Goal: Task Accomplishment & Management: Manage account settings

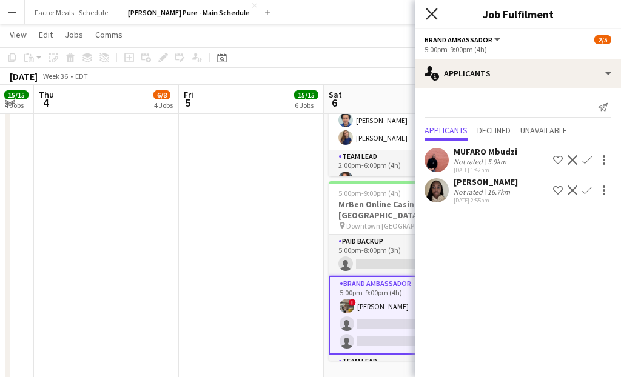
scroll to position [24, 0]
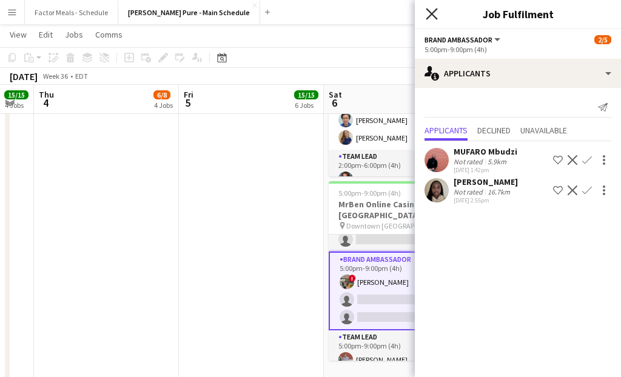
click at [427, 9] on icon at bounding box center [431, 14] width 12 height 12
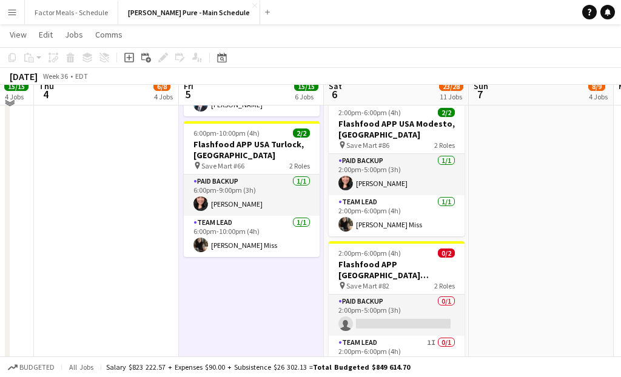
scroll to position [842, 0]
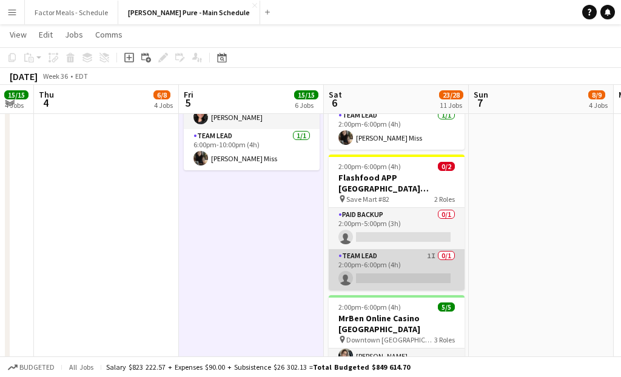
click at [371, 249] on app-card-role "Team Lead 1I 0/1 2:00pm-6:00pm (4h) single-neutral-actions" at bounding box center [396, 269] width 136 height 41
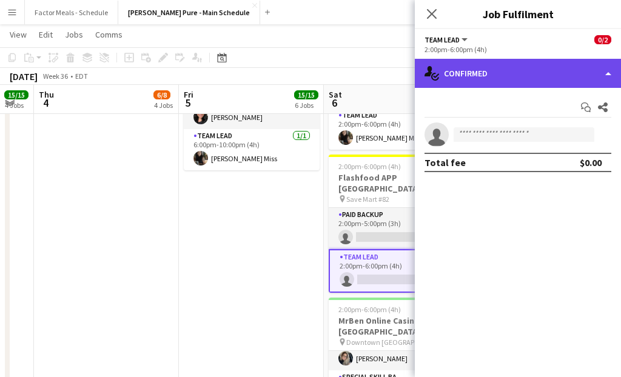
click at [548, 69] on div "single-neutral-actions-check-2 Confirmed" at bounding box center [517, 73] width 206 height 29
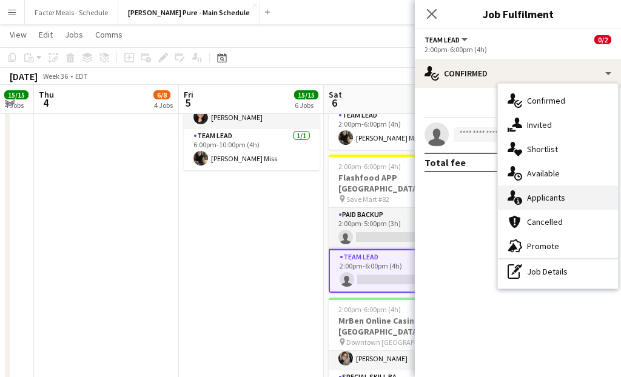
click at [542, 196] on span "Applicants" at bounding box center [546, 197] width 38 height 11
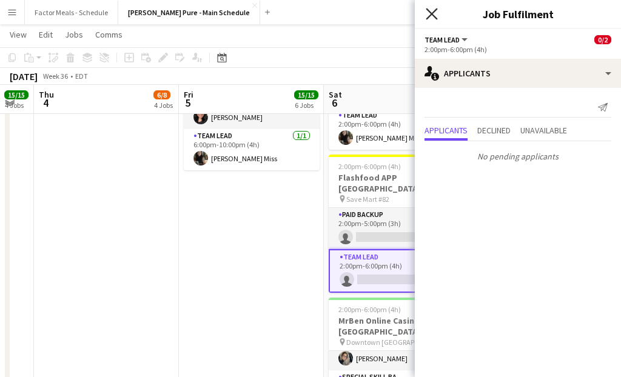
click at [436, 17] on icon "Close pop-in" at bounding box center [431, 14] width 12 height 12
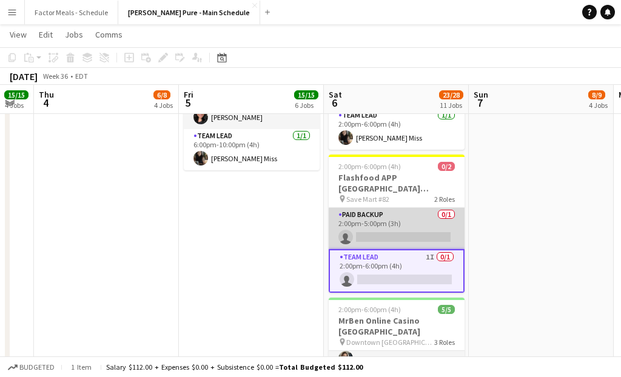
click at [391, 208] on app-card-role "Paid Backup 0/1 2:00pm-5:00pm (3h) single-neutral-actions" at bounding box center [396, 228] width 136 height 41
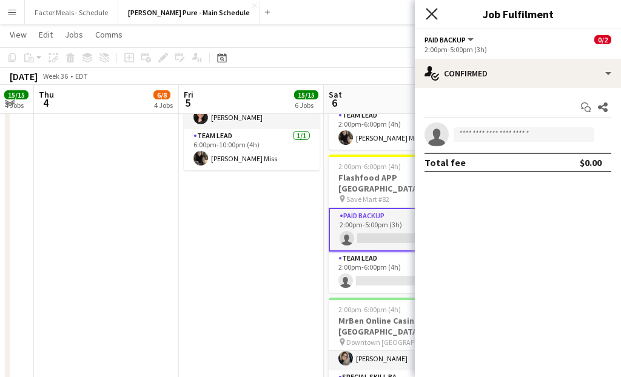
click at [431, 13] on icon at bounding box center [431, 14] width 12 height 12
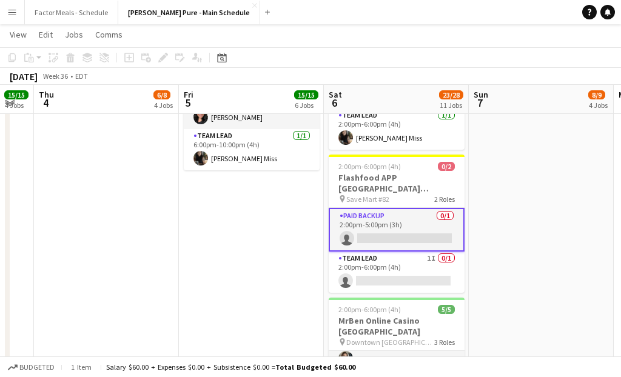
click at [296, 183] on app-date-cell "12:00pm-5:30pm (5h30m) 5/5 [GEOGRAPHIC_DATA] Activation [GEOGRAPHIC_DATA] pin […" at bounding box center [251, 81] width 145 height 1574
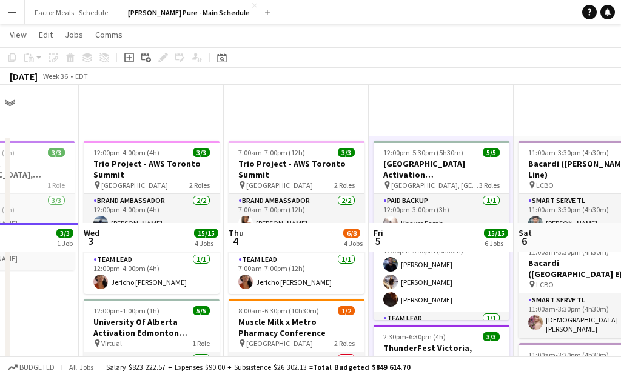
scroll to position [138, 0]
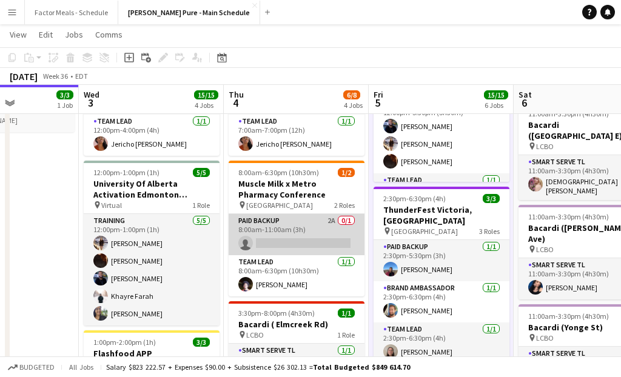
click at [259, 244] on app-card-role "Paid Backup 2A 0/1 8:00am-11:00am (3h) single-neutral-actions" at bounding box center [296, 234] width 136 height 41
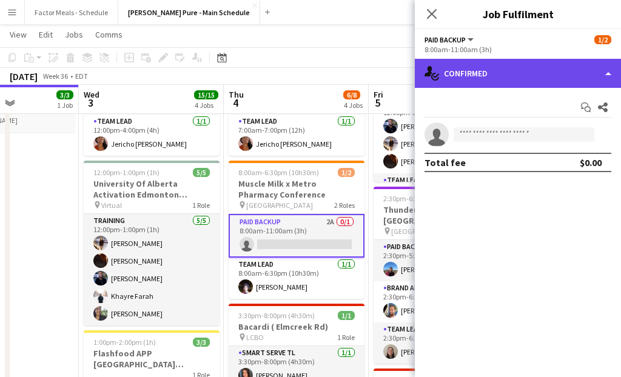
click at [506, 77] on div "single-neutral-actions-check-2 Confirmed" at bounding box center [517, 73] width 206 height 29
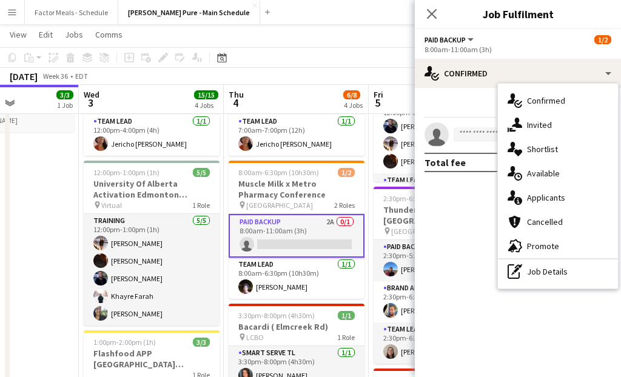
click at [547, 196] on span "Applicants" at bounding box center [546, 197] width 38 height 11
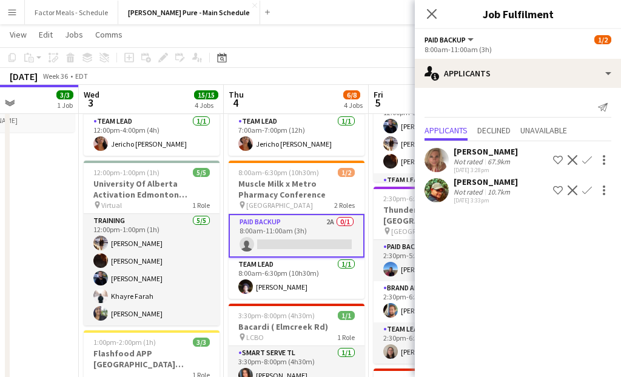
click at [438, 187] on app-user-avatar at bounding box center [436, 190] width 24 height 24
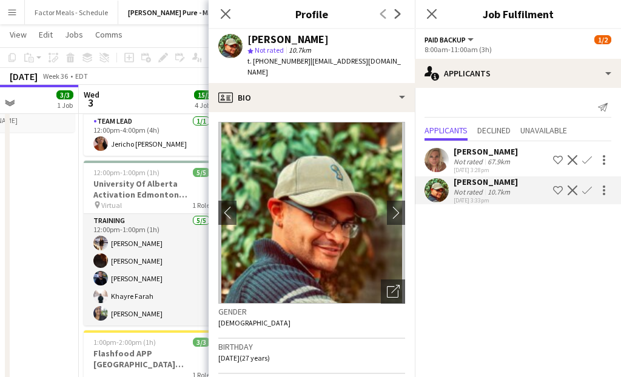
click at [438, 187] on app-user-avatar at bounding box center [436, 190] width 24 height 24
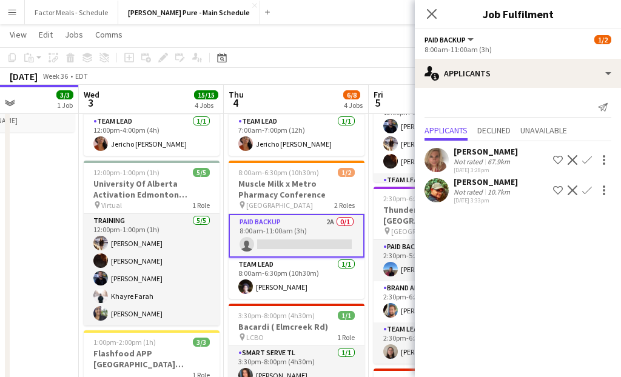
click at [461, 180] on div "[PERSON_NAME]" at bounding box center [485, 181] width 64 height 11
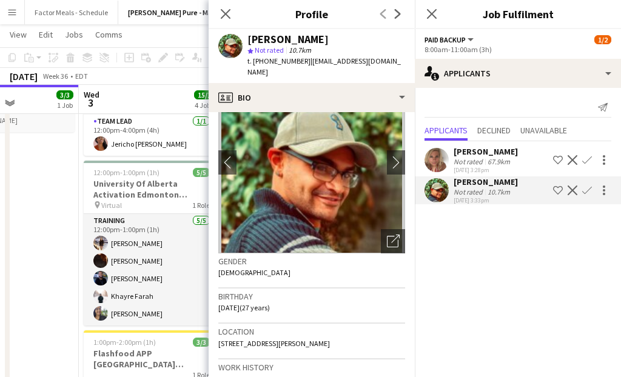
scroll to position [50, 0]
click at [224, 12] on icon at bounding box center [225, 14] width 12 height 12
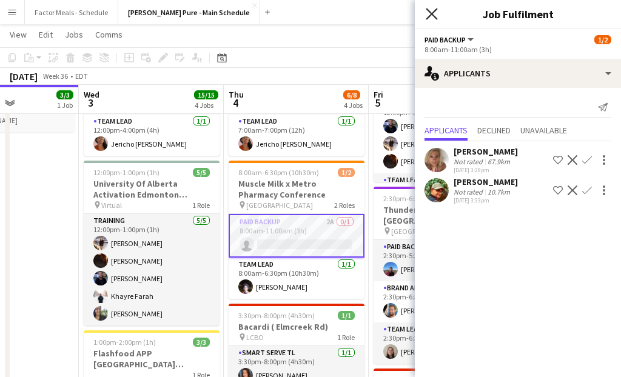
click at [435, 13] on icon "Close pop-in" at bounding box center [431, 14] width 12 height 12
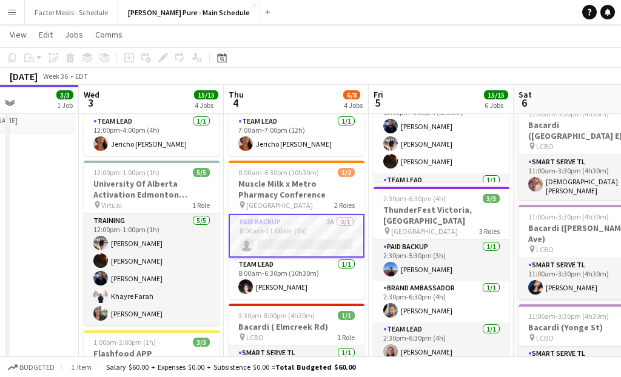
click at [298, 73] on div "[DATE] Week 36 • EDT" at bounding box center [310, 76] width 621 height 17
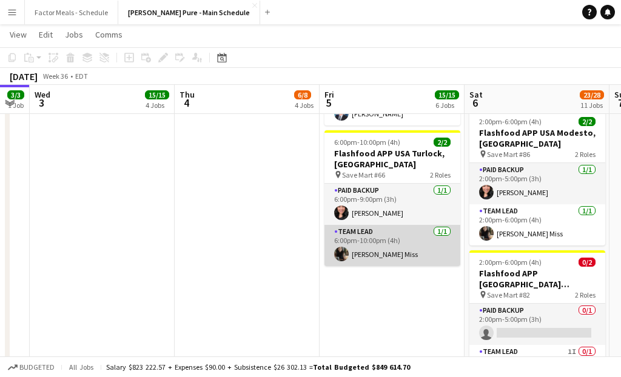
scroll to position [0, 306]
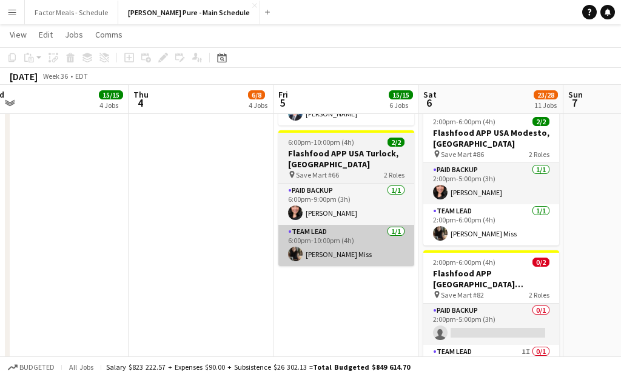
click at [473, 163] on app-card-role "Paid Backup [DATE] 2:00pm-5:00pm (3h) [PERSON_NAME]" at bounding box center [491, 183] width 136 height 41
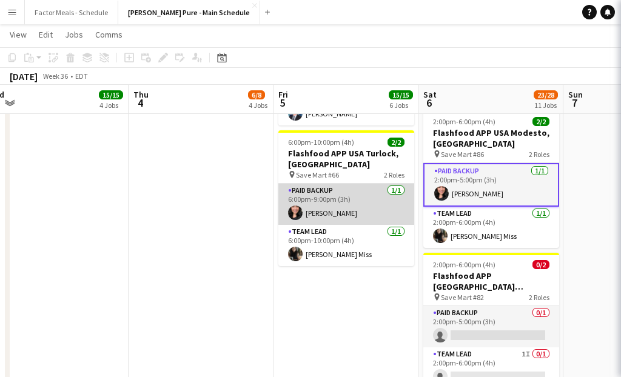
click at [339, 184] on app-card-role "Paid Backup [DATE] 6:00pm-9:00pm (3h) [PERSON_NAME]" at bounding box center [346, 204] width 136 height 41
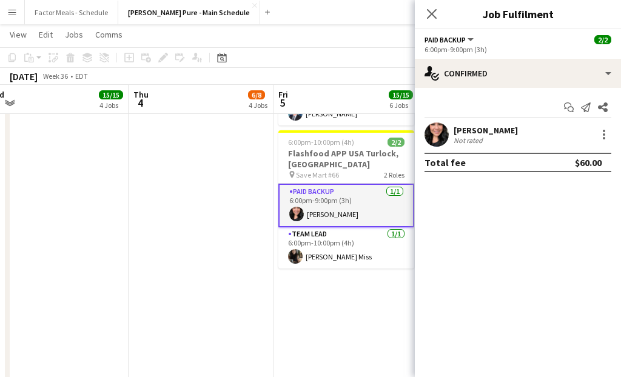
click at [340, 184] on app-card-role "Paid Backup [DATE] 6:00pm-9:00pm (3h) [PERSON_NAME]" at bounding box center [346, 206] width 136 height 44
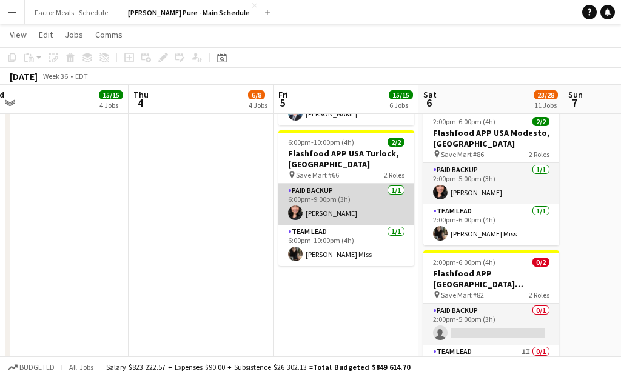
click at [341, 184] on app-card-role "Paid Backup [DATE] 6:00pm-9:00pm (3h) [PERSON_NAME]" at bounding box center [346, 204] width 136 height 41
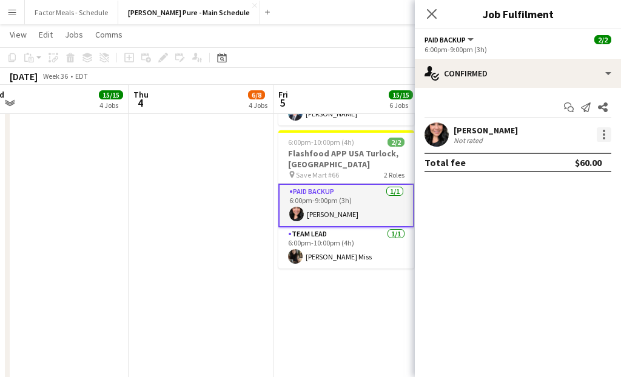
click at [605, 134] on div at bounding box center [603, 134] width 15 height 15
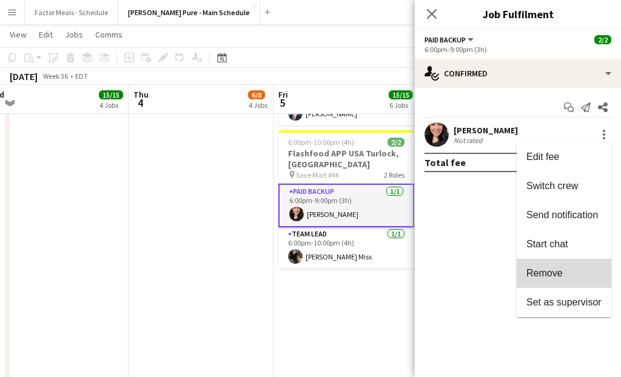
click at [559, 276] on span "Remove" at bounding box center [544, 273] width 36 height 10
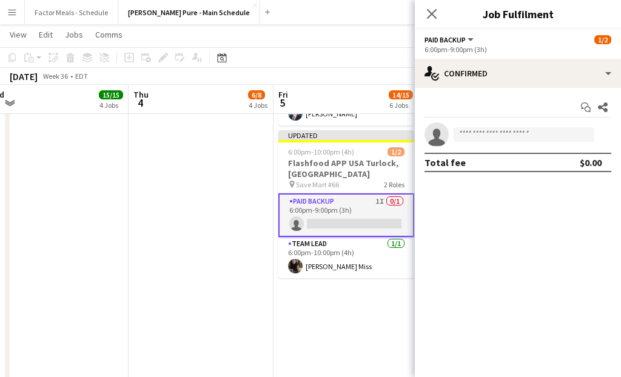
scroll to position [759, 0]
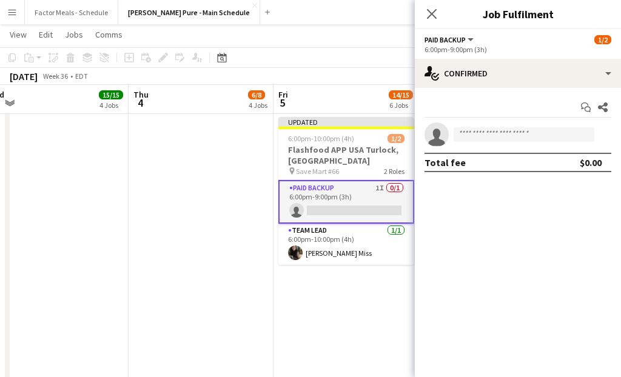
click at [423, 12] on div "Close pop-in" at bounding box center [431, 14] width 34 height 28
click at [430, 15] on icon at bounding box center [431, 14] width 12 height 12
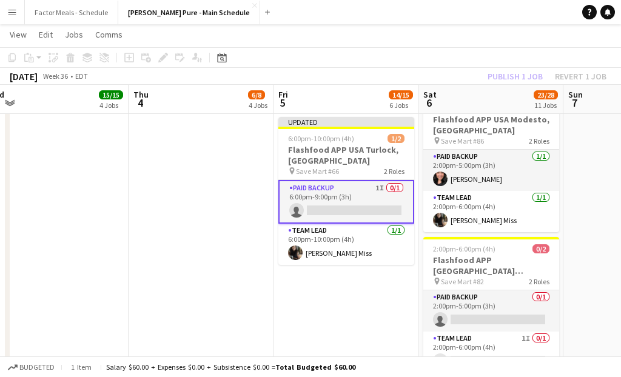
click at [344, 267] on app-date-cell "12:00pm-5:30pm (5h30m) 5/5 [GEOGRAPHIC_DATA] Activation [GEOGRAPHIC_DATA] pin […" at bounding box center [345, 163] width 145 height 1574
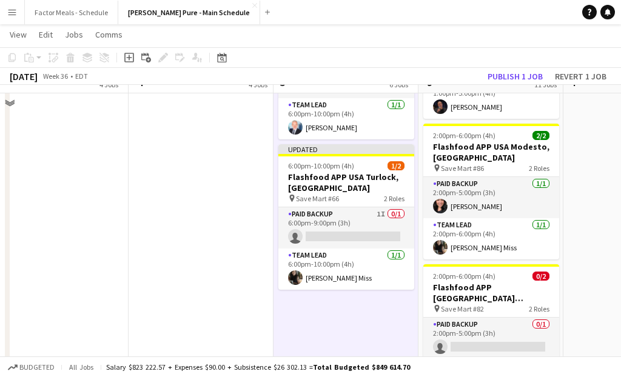
scroll to position [709, 0]
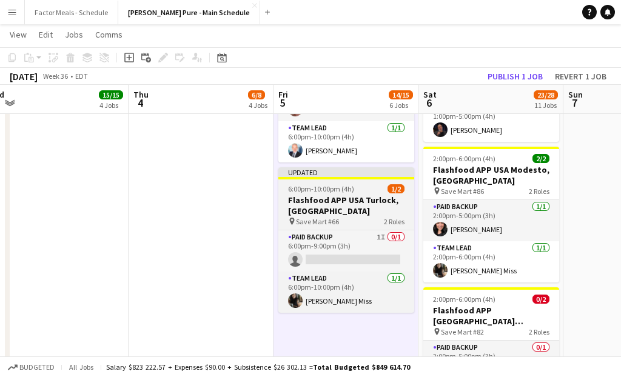
click at [330, 195] on h3 "Flashfood APP USA Turlock, [GEOGRAPHIC_DATA]" at bounding box center [346, 206] width 136 height 22
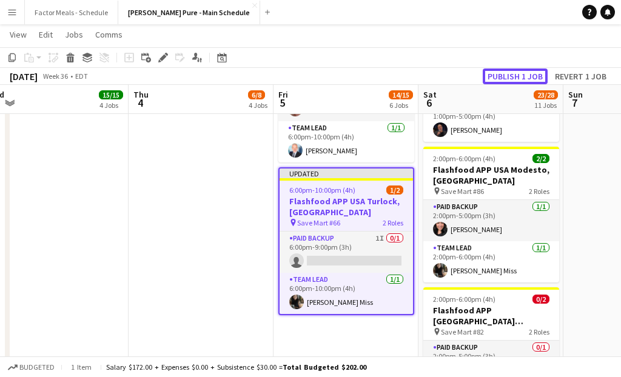
click at [507, 71] on button "Publish 1 job" at bounding box center [514, 76] width 65 height 16
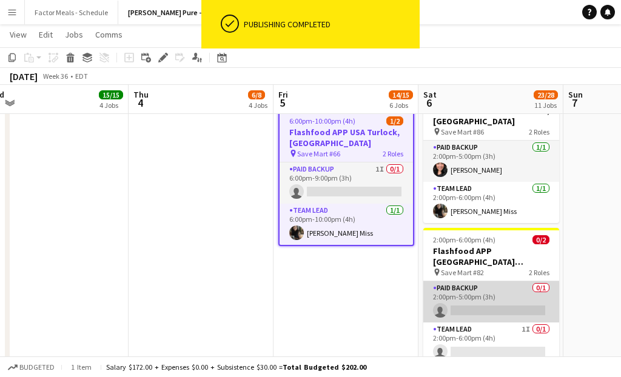
scroll to position [768, 0]
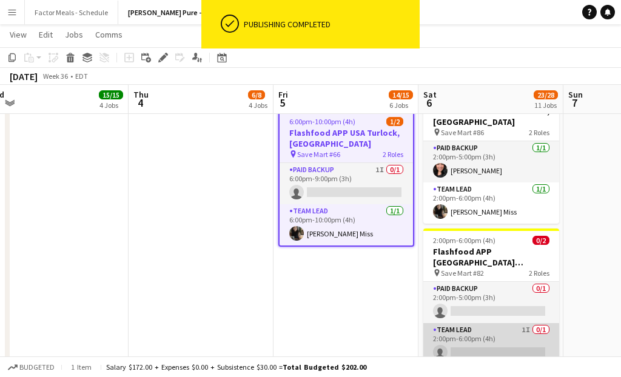
click at [479, 323] on app-card-role "Team Lead 1I 0/1 2:00pm-6:00pm (4h) single-neutral-actions" at bounding box center [491, 343] width 136 height 41
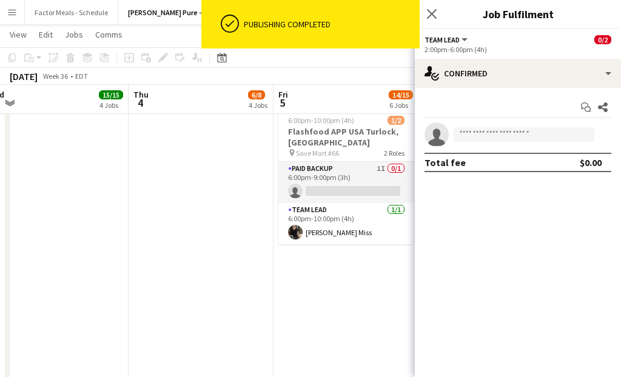
click at [394, 296] on app-date-cell "12:00pm-5:30pm (5h30m) 5/5 [GEOGRAPHIC_DATA] Activation [GEOGRAPHIC_DATA] pin […" at bounding box center [345, 155] width 145 height 1574
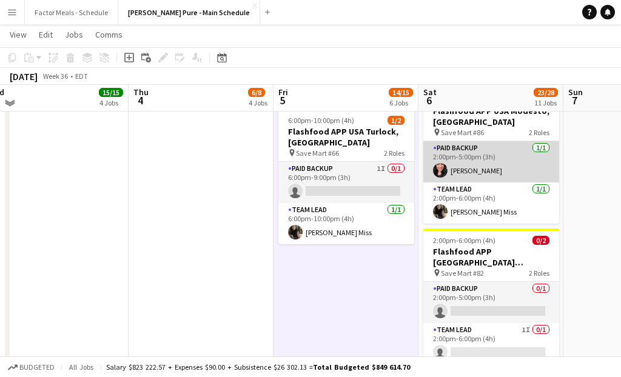
scroll to position [746, 0]
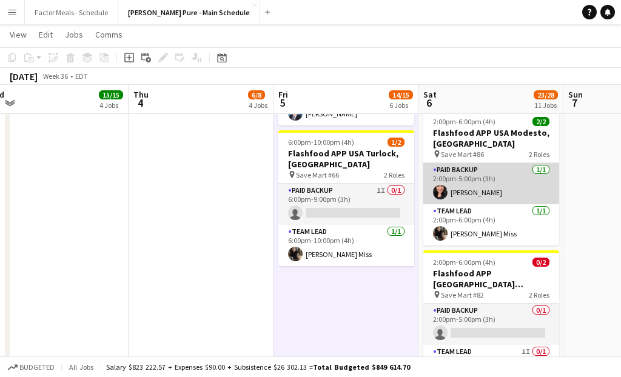
click at [487, 163] on app-card-role "Paid Backup [DATE] 2:00pm-5:00pm (3h) [PERSON_NAME]" at bounding box center [491, 183] width 136 height 41
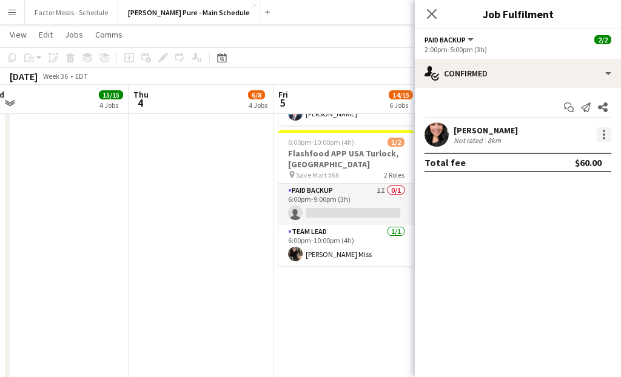
click at [601, 135] on div at bounding box center [603, 134] width 15 height 15
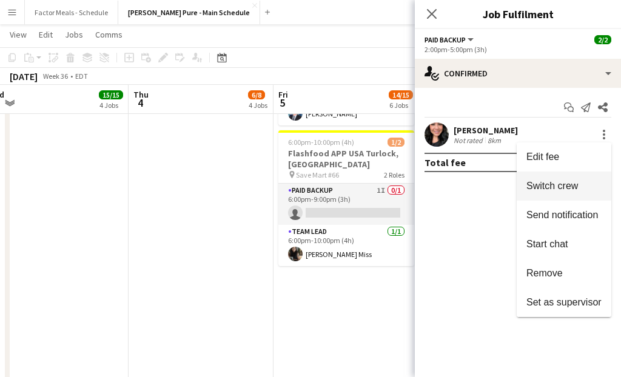
click at [557, 184] on span "Switch crew" at bounding box center [552, 186] width 52 height 10
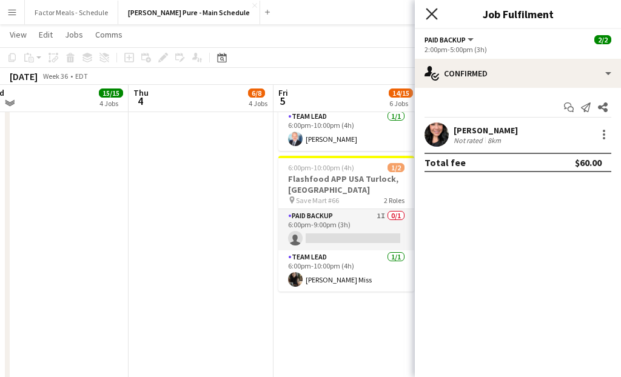
click at [426, 12] on icon "Close pop-in" at bounding box center [431, 14] width 12 height 12
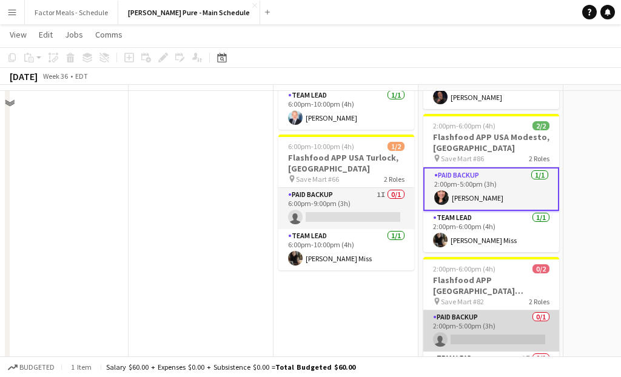
scroll to position [805, 0]
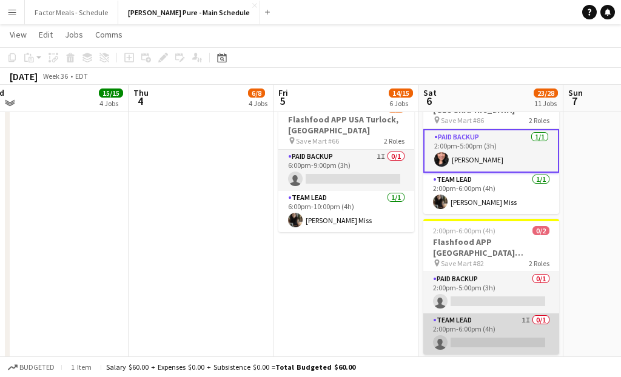
click at [464, 313] on app-card-role "Team Lead 1I 0/1 2:00pm-6:00pm (4h) single-neutral-actions" at bounding box center [491, 333] width 136 height 41
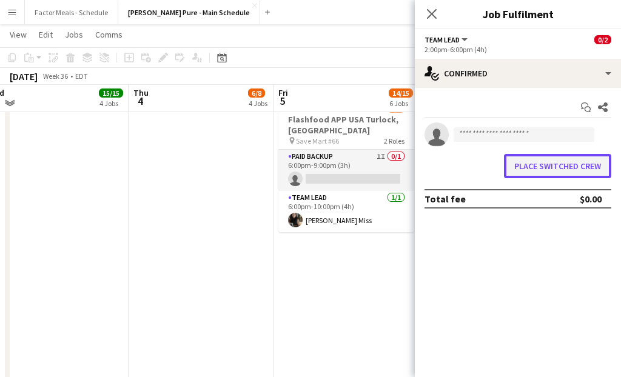
click at [529, 168] on button "Place switched crew" at bounding box center [557, 166] width 107 height 24
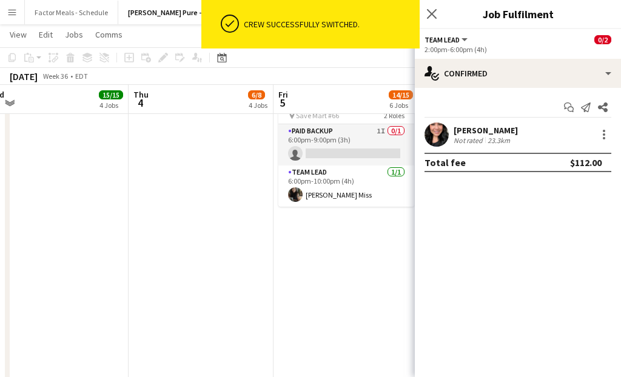
click at [431, 14] on icon at bounding box center [432, 14] width 10 height 10
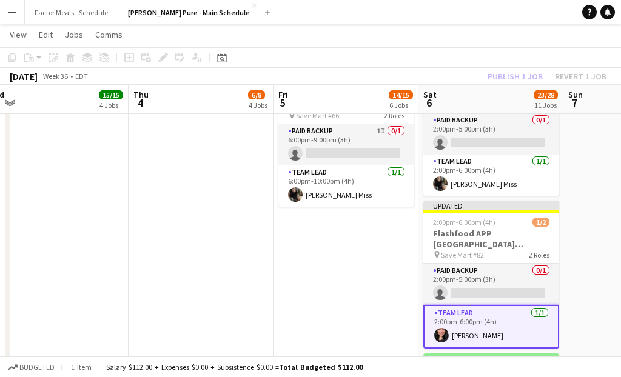
click at [339, 316] on app-date-cell "12:00pm-5:30pm (5h30m) 5/5 [GEOGRAPHIC_DATA] Activation [GEOGRAPHIC_DATA] pin […" at bounding box center [345, 127] width 145 height 1594
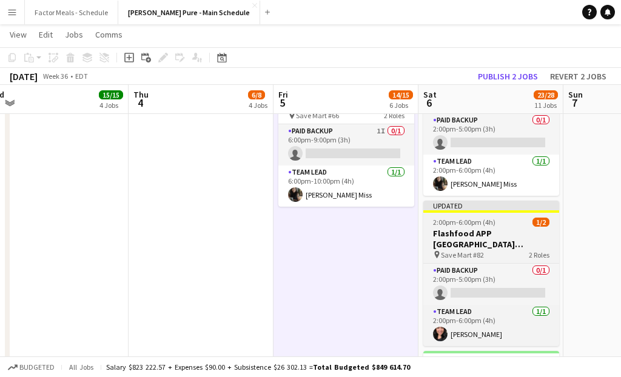
click at [467, 201] on div "Updated" at bounding box center [491, 206] width 136 height 10
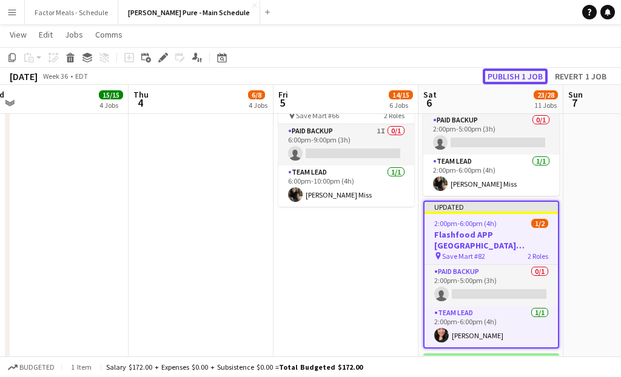
click at [503, 73] on button "Publish 1 job" at bounding box center [514, 76] width 65 height 16
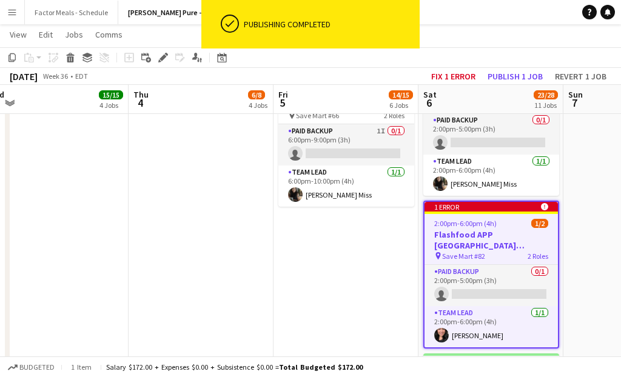
click at [470, 202] on div "1 error alert-circle" at bounding box center [490, 207] width 133 height 10
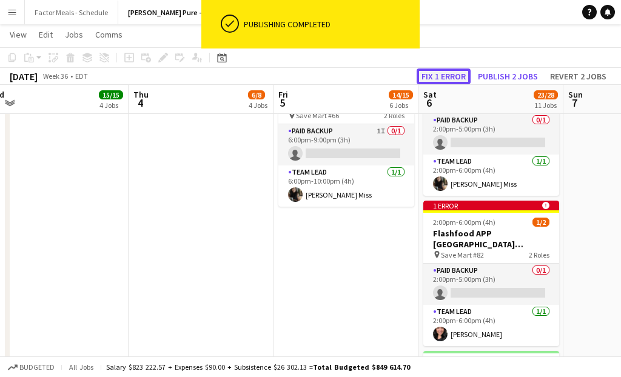
click at [436, 70] on button "Fix 1 error" at bounding box center [443, 76] width 54 height 16
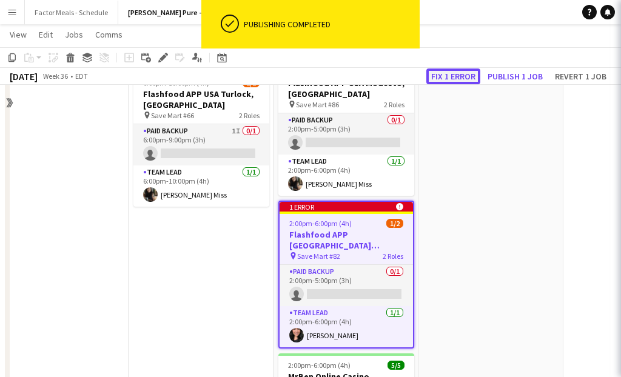
scroll to position [0, 417]
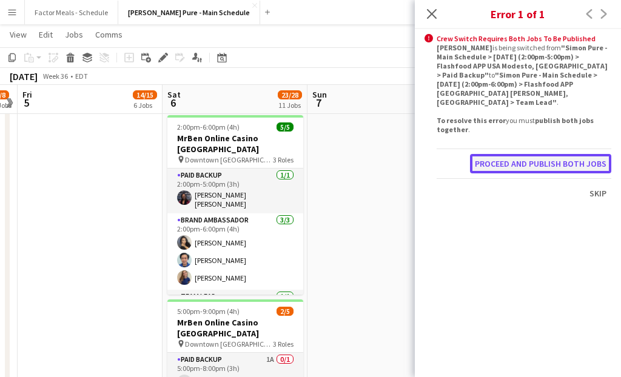
click at [510, 155] on button "Proceed and publish both jobs" at bounding box center [540, 163] width 141 height 19
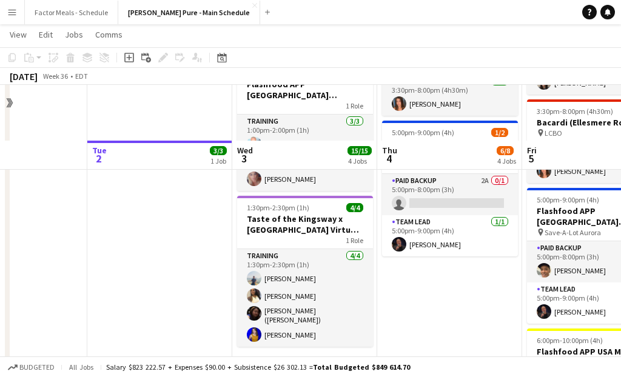
scroll to position [269, 0]
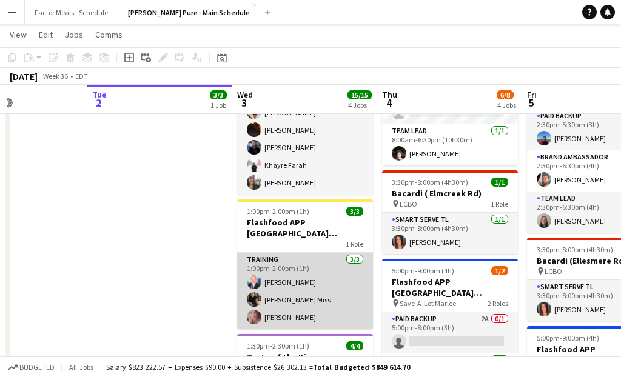
click at [302, 258] on app-card-role "Training [DATE] 1:00pm-2:00pm (1h) [PERSON_NAME] [PERSON_NAME] [PERSON_NAME]" at bounding box center [305, 291] width 136 height 76
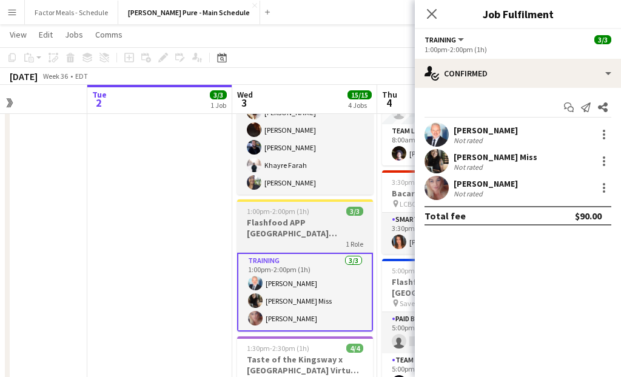
click at [302, 215] on span "1:00pm-2:00pm (1h)" at bounding box center [278, 211] width 62 height 9
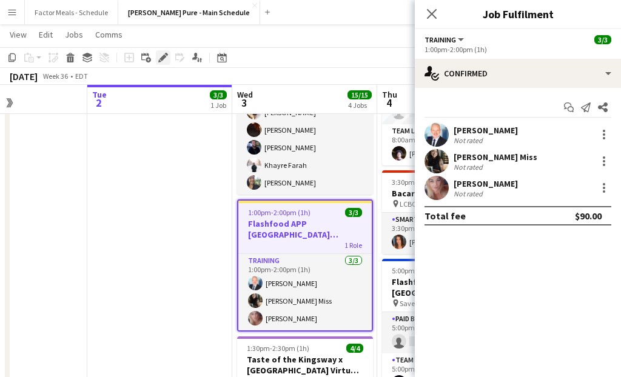
click at [164, 53] on icon "Edit" at bounding box center [163, 58] width 10 height 10
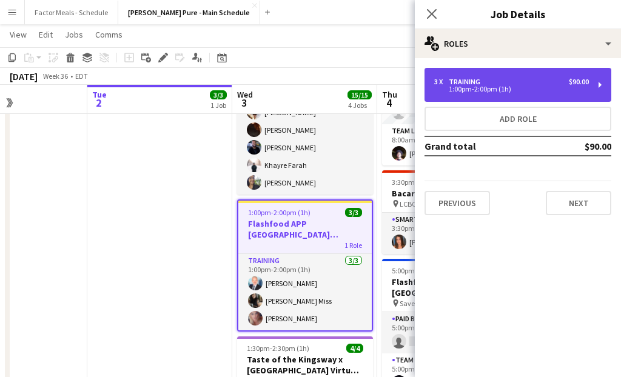
click at [492, 78] on div "3 x Training $90.00" at bounding box center [511, 82] width 155 height 8
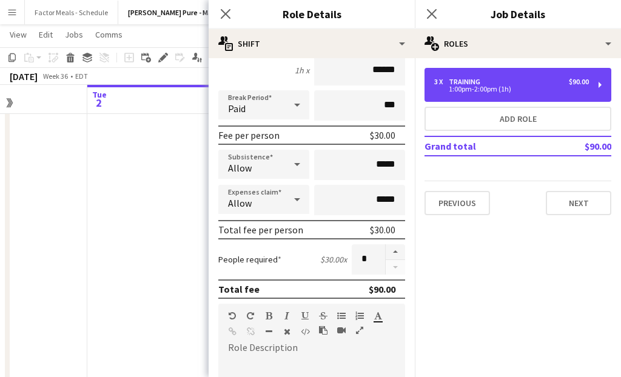
scroll to position [138, 0]
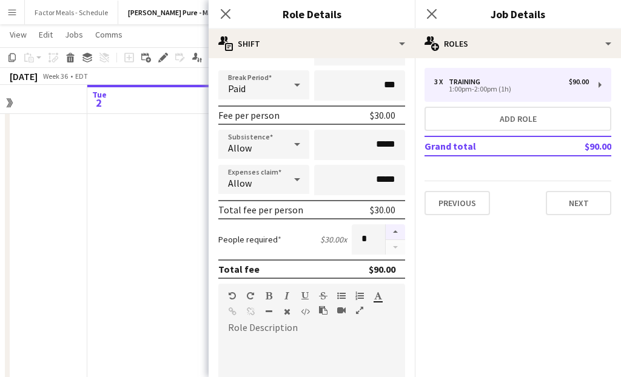
click at [394, 230] on button "button" at bounding box center [394, 232] width 19 height 16
type input "*"
click at [225, 14] on icon at bounding box center [225, 14] width 12 height 12
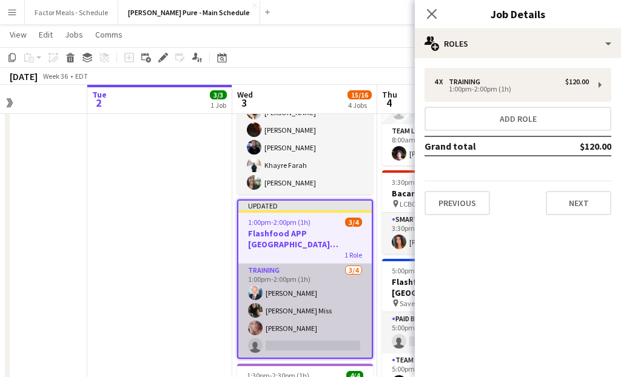
click at [276, 345] on app-card-role "Training [DATE] 1:00pm-2:00pm (1h) [PERSON_NAME] [PERSON_NAME] [PERSON_NAME] si…" at bounding box center [304, 311] width 133 height 94
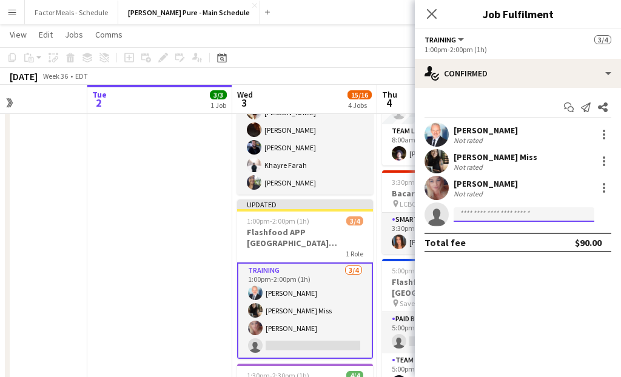
click at [470, 216] on input at bounding box center [523, 214] width 141 height 15
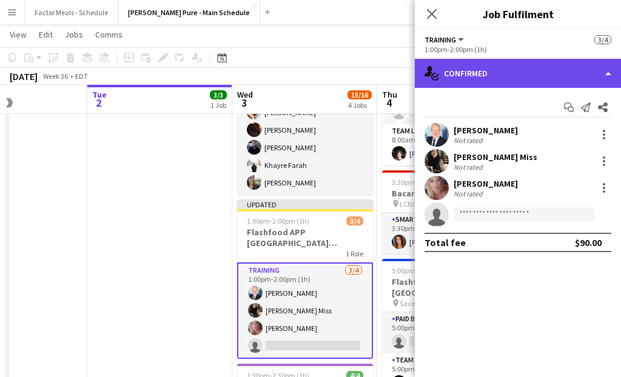
click at [481, 75] on div "single-neutral-actions-check-2 Confirmed" at bounding box center [517, 73] width 206 height 29
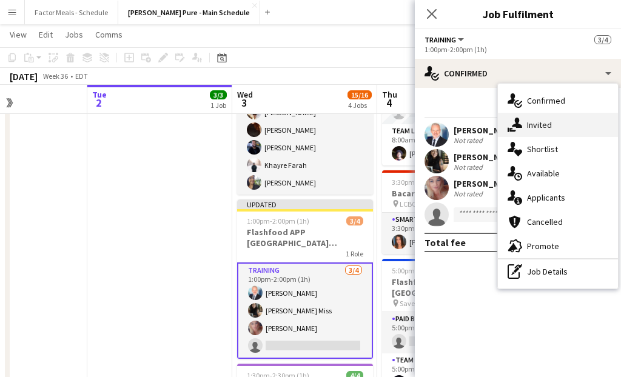
click at [535, 122] on span "Invited" at bounding box center [539, 124] width 25 height 11
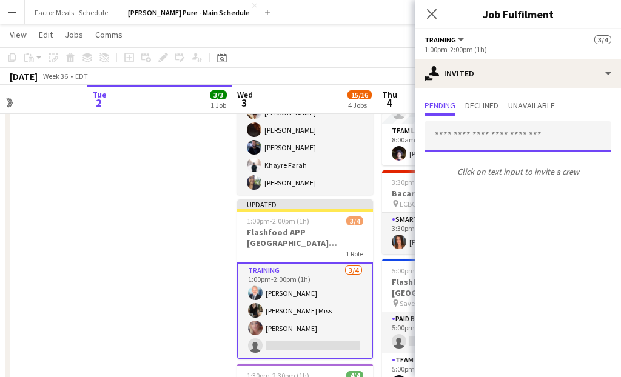
click at [508, 143] on input "text" at bounding box center [517, 136] width 187 height 30
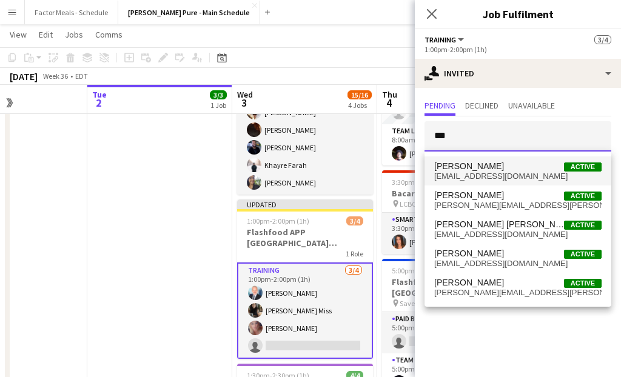
type input "***"
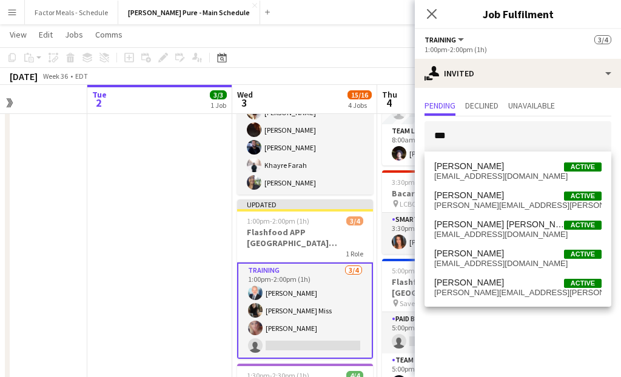
click at [498, 172] on span "[EMAIL_ADDRESS][DOMAIN_NAME]" at bounding box center [517, 176] width 167 height 10
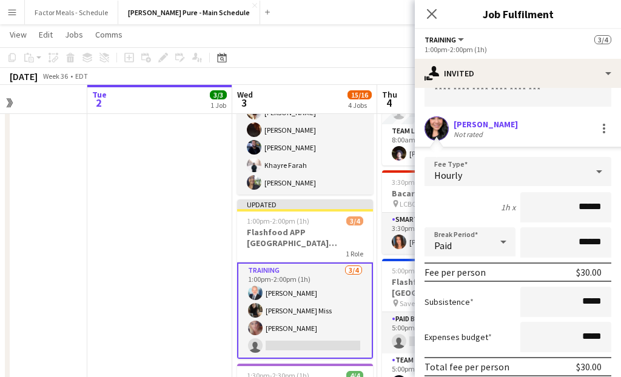
scroll to position [121, 0]
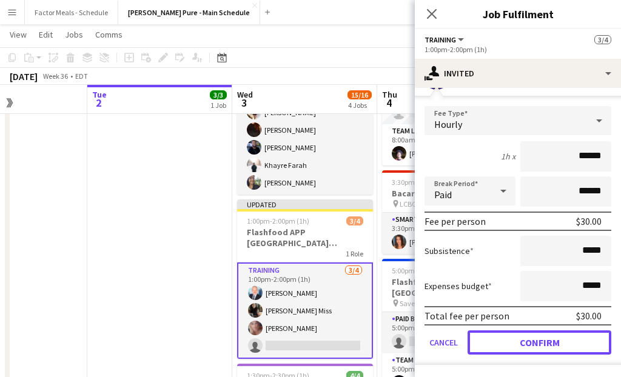
click at [487, 342] on button "Confirm" at bounding box center [539, 342] width 144 height 24
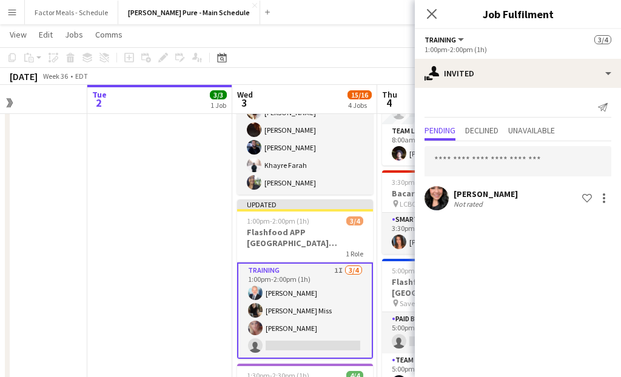
scroll to position [0, 0]
click at [432, 12] on icon at bounding box center [431, 14] width 12 height 12
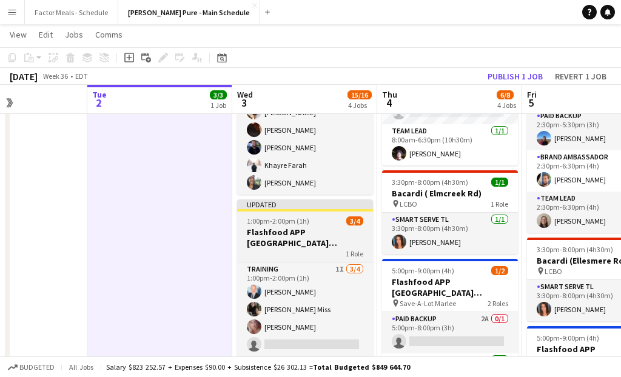
click at [262, 215] on app-job-card "Updated 1:00pm-2:00pm (1h) 3/4 Flashfood APP USA Modesto Training 1 Role Traini…" at bounding box center [305, 277] width 136 height 157
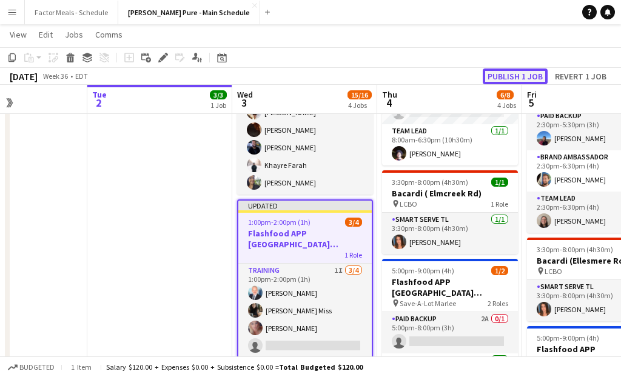
click at [508, 73] on button "Publish 1 job" at bounding box center [514, 76] width 65 height 16
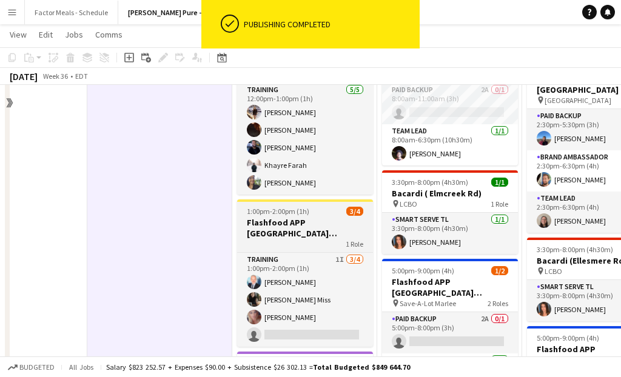
scroll to position [116, 0]
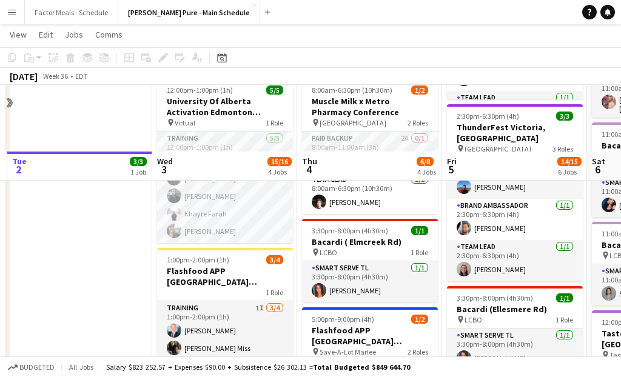
scroll to position [324, 0]
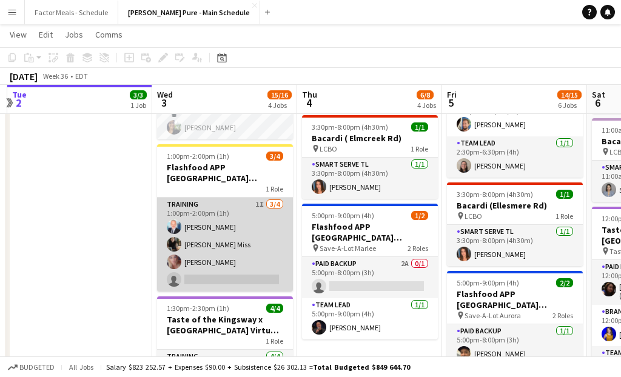
click at [190, 262] on app-card-role "Training 1I [DATE] 1:00pm-2:00pm (1h) [PERSON_NAME] [PERSON_NAME] [PERSON_NAME]…" at bounding box center [225, 245] width 136 height 94
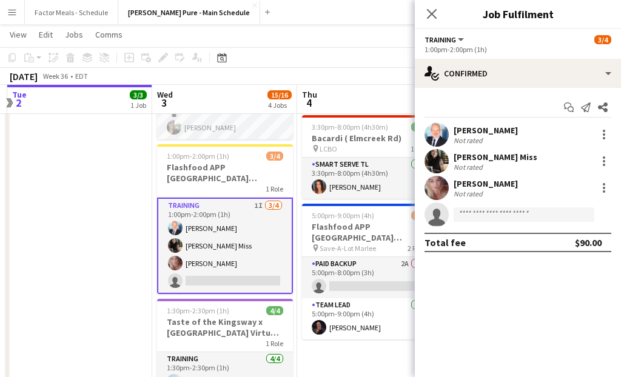
click at [501, 184] on div "[PERSON_NAME]" at bounding box center [485, 183] width 64 height 11
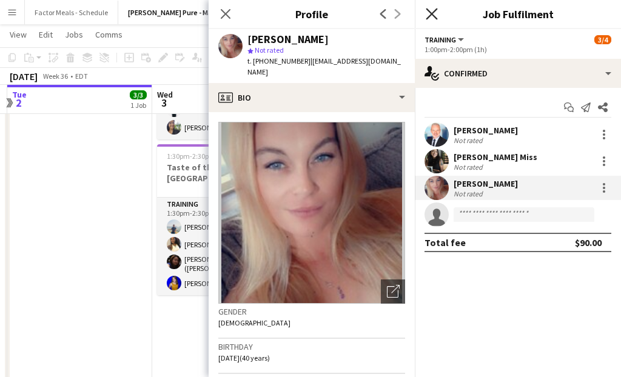
click at [427, 18] on icon at bounding box center [431, 14] width 12 height 12
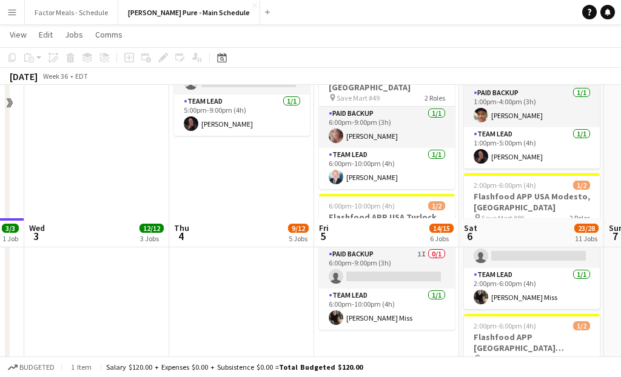
scroll to position [816, 0]
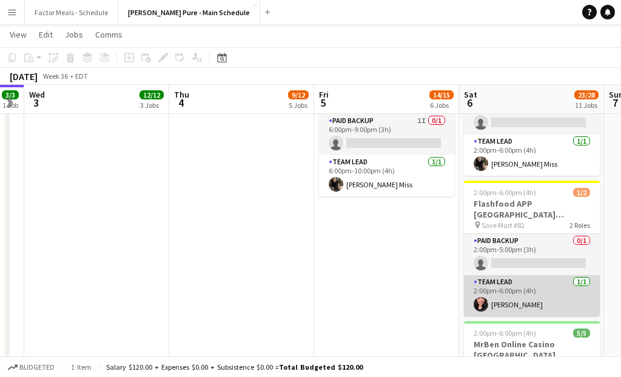
click at [496, 275] on app-card-role "Team Lead [DATE] 2:00pm-6:00pm (4h) [PERSON_NAME]" at bounding box center [532, 295] width 136 height 41
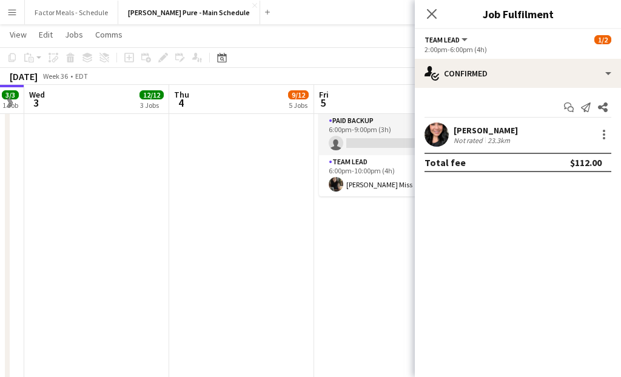
click at [498, 121] on div "Start chat Send notification Share [PERSON_NAME] Not rated 23.3km Total fee $11…" at bounding box center [517, 135] width 206 height 94
click at [496, 130] on div "[PERSON_NAME]" at bounding box center [485, 130] width 64 height 11
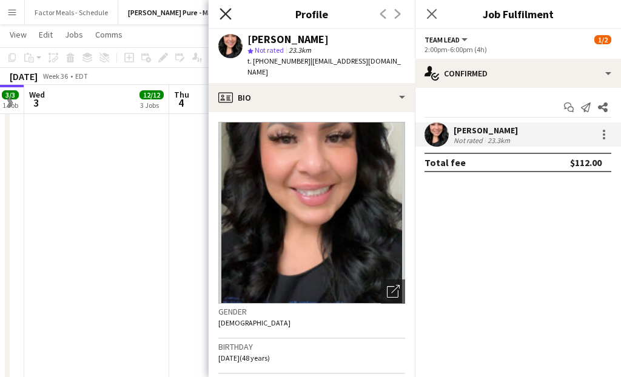
click at [222, 12] on icon "Close pop-in" at bounding box center [225, 14] width 12 height 12
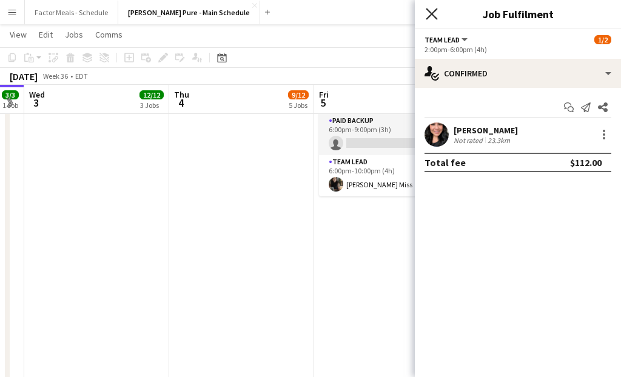
click at [429, 13] on icon "Close pop-in" at bounding box center [431, 14] width 12 height 12
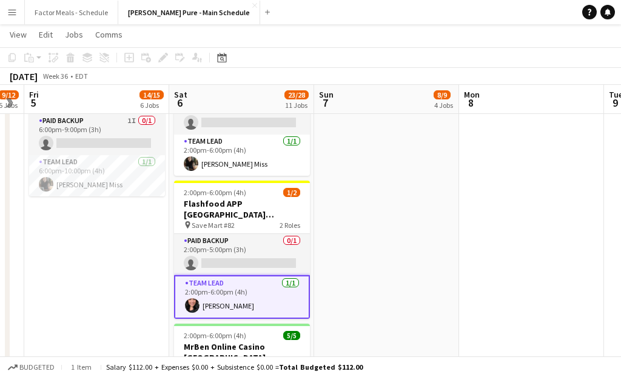
scroll to position [0, 406]
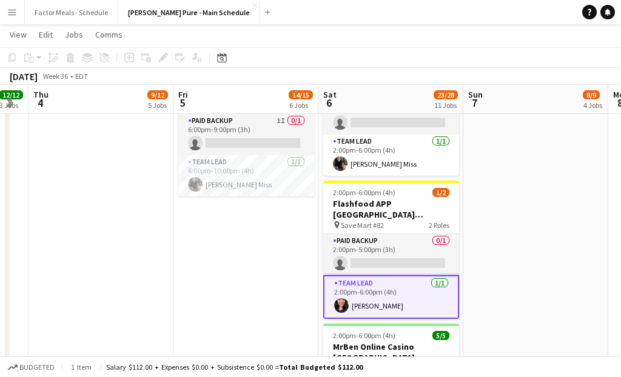
click at [481, 210] on app-date-cell "11:00am-7:00pm (8h) 3/3 Taste of The Kingsway x [GEOGRAPHIC_DATA] pin Taste Of …" at bounding box center [535, 107] width 145 height 1574
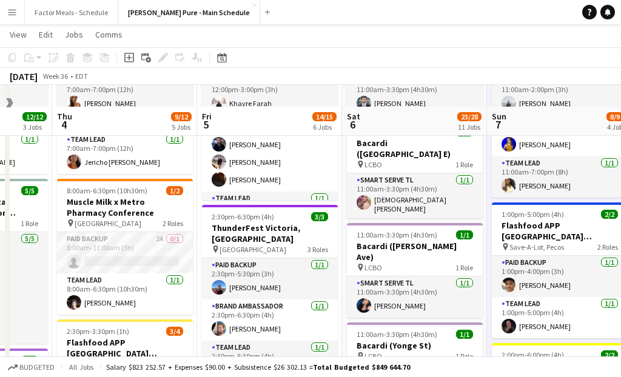
scroll to position [85, 0]
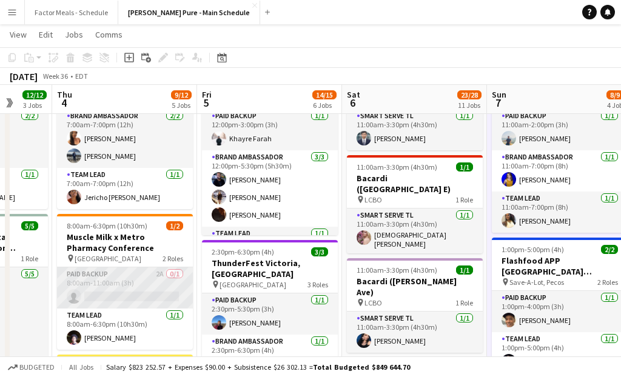
click at [125, 276] on app-card-role "Paid Backup 2A 0/1 8:00am-11:00am (3h) single-neutral-actions" at bounding box center [125, 287] width 136 height 41
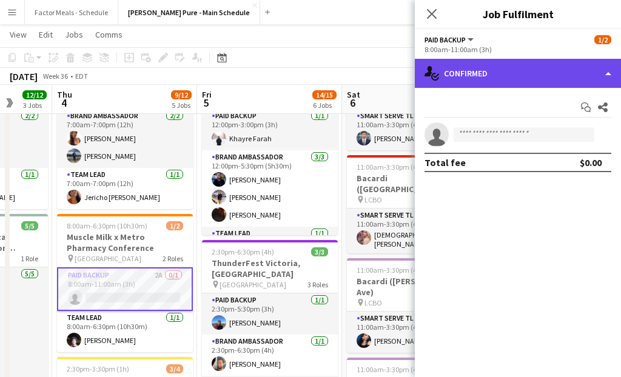
click at [505, 70] on div "single-neutral-actions-check-2 Confirmed" at bounding box center [517, 73] width 206 height 29
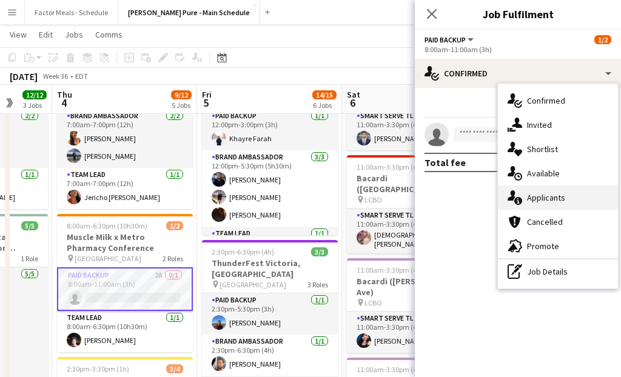
click at [524, 196] on div "single-neutral-actions-information Applicants" at bounding box center [557, 197] width 120 height 24
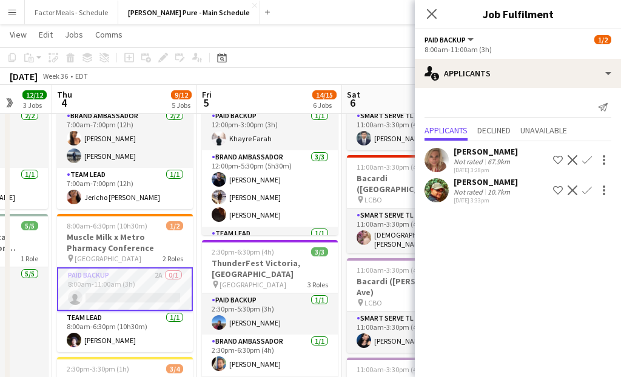
click at [482, 182] on div "[PERSON_NAME]" at bounding box center [485, 181] width 64 height 11
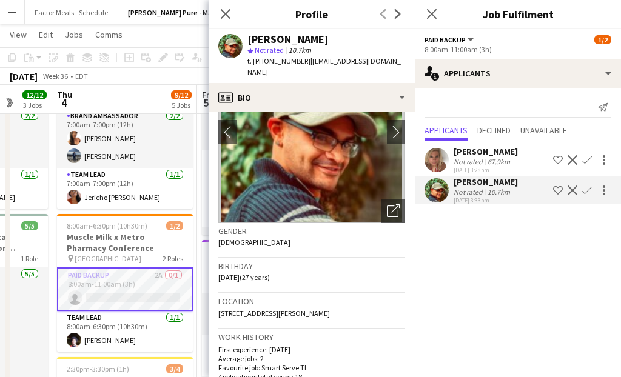
scroll to position [77, 0]
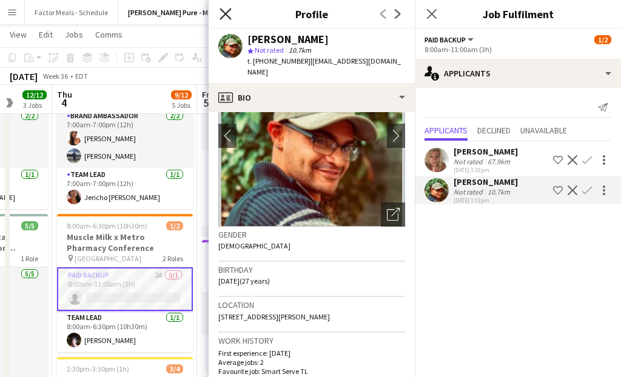
click at [224, 13] on icon at bounding box center [225, 14] width 12 height 12
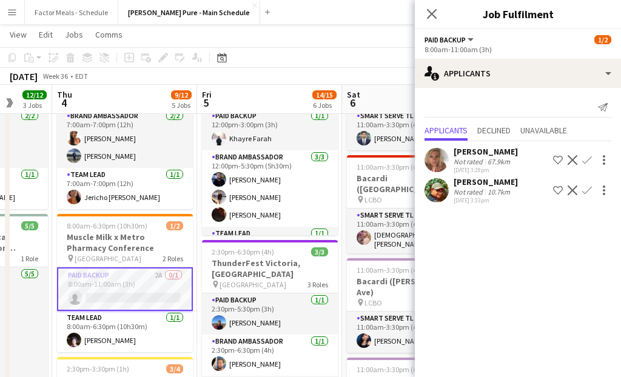
click at [440, 13] on div "Close pop-in" at bounding box center [431, 14] width 34 height 28
click at [430, 13] on icon at bounding box center [431, 14] width 12 height 12
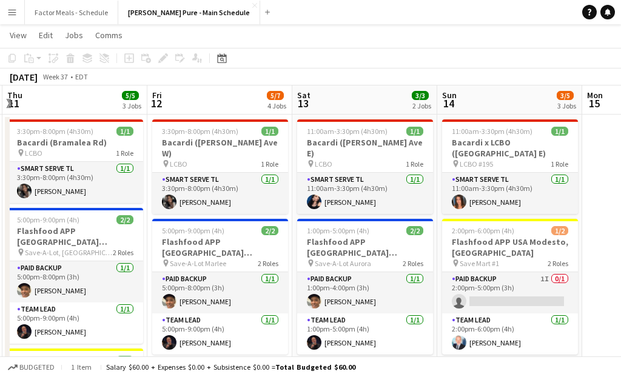
scroll to position [24, 0]
